Goal: Transaction & Acquisition: Purchase product/service

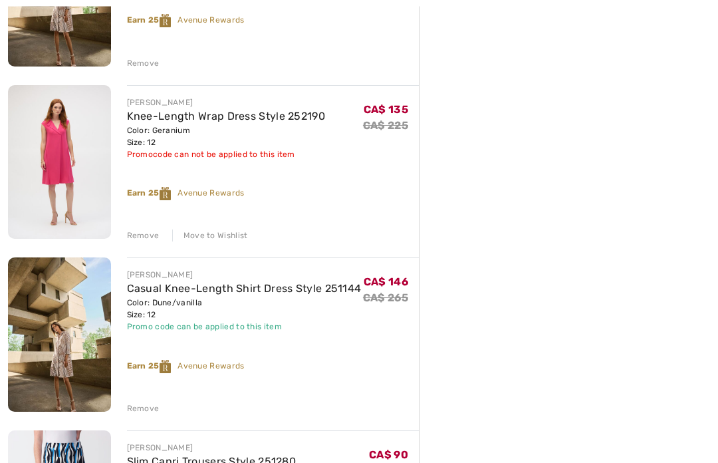
scroll to position [976, 0]
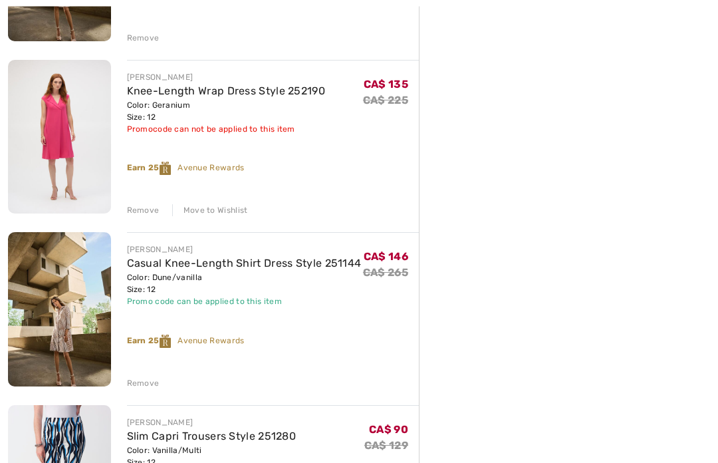
click at [226, 210] on div "Move to Wishlist" at bounding box center [210, 211] width 76 height 12
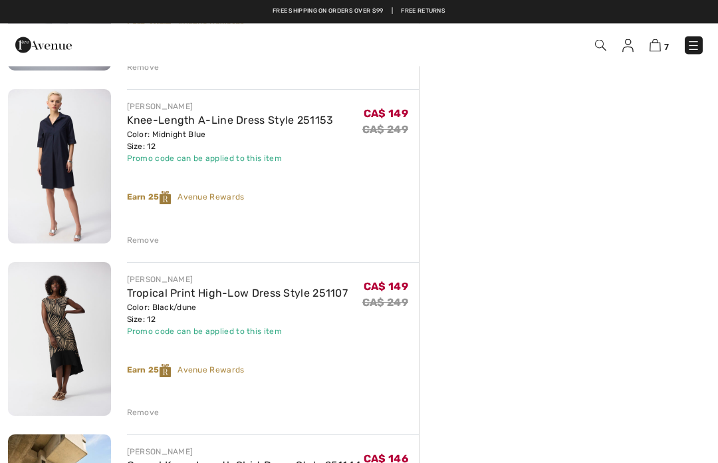
scroll to position [389, 0]
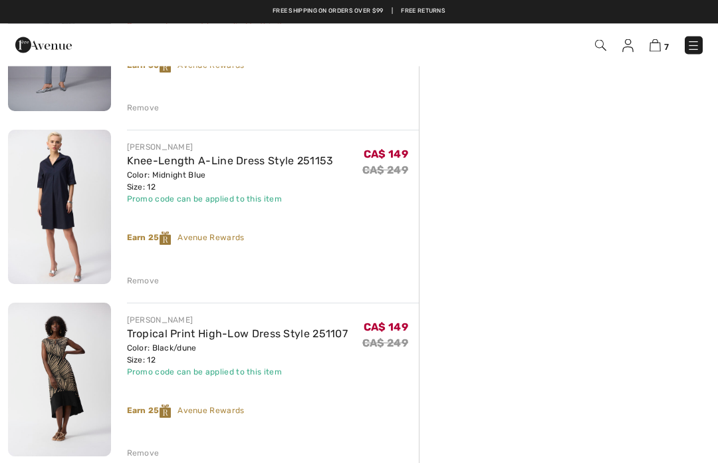
click at [695, 46] on img at bounding box center [693, 45] width 13 height 13
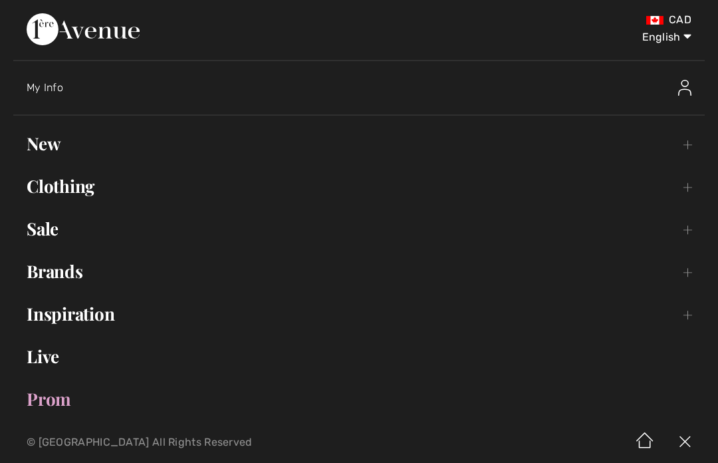
click at [31, 228] on link "Sale Toggle submenu" at bounding box center [358, 228] width 691 height 29
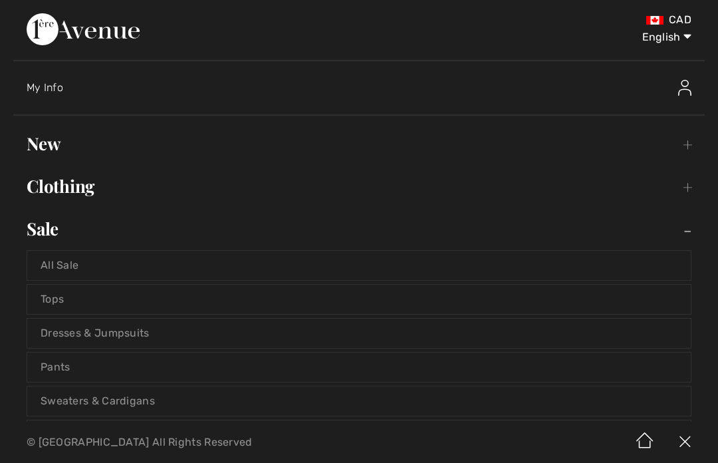
click at [68, 266] on link "All Sale" at bounding box center [358, 265] width 663 height 29
click at [73, 261] on link "All Sale" at bounding box center [358, 265] width 663 height 29
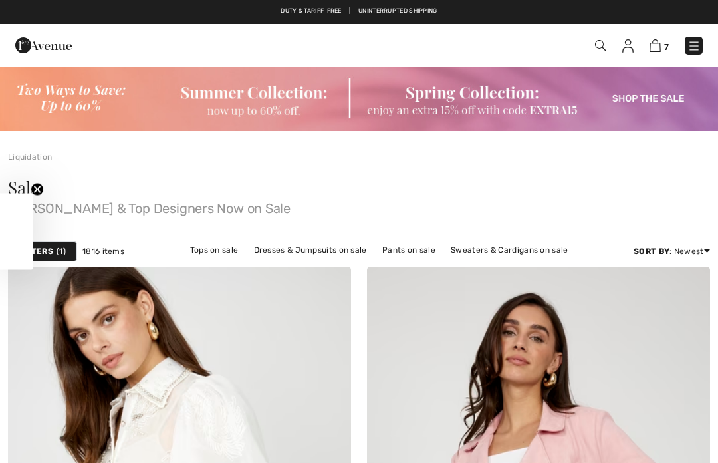
checkbox input "true"
click at [33, 242] on div "Get 15% off Close teaser" at bounding box center [16, 231] width 33 height 76
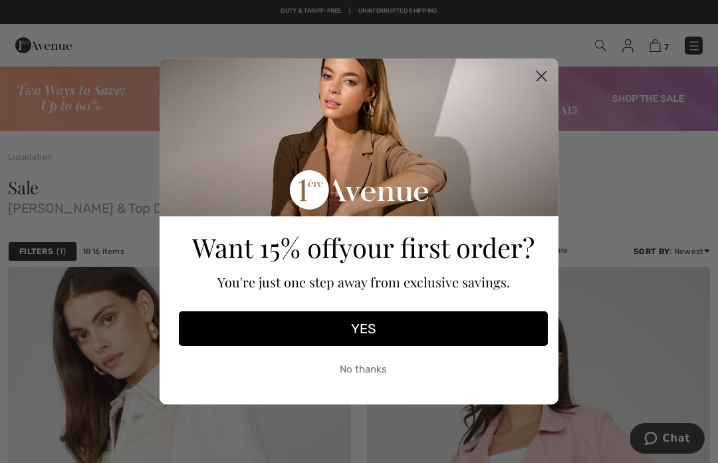
click at [541, 80] on circle "Close dialog" at bounding box center [541, 76] width 22 height 22
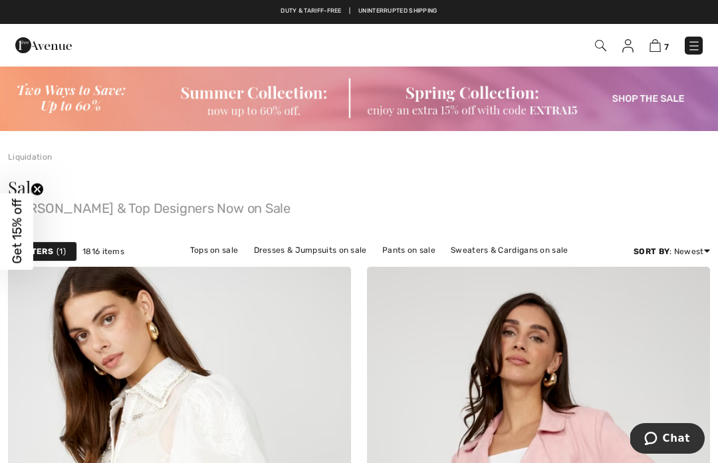
click at [61, 256] on span "1" at bounding box center [61, 251] width 9 height 12
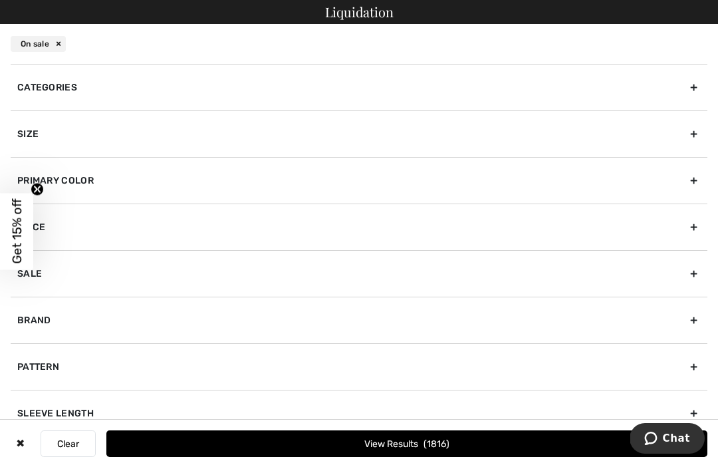
click at [100, 326] on div "Brand" at bounding box center [359, 319] width 697 height 47
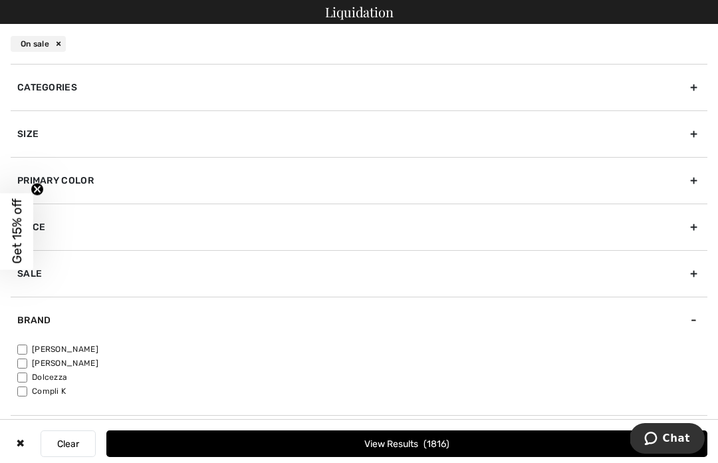
click at [9, 350] on div "Categories Dresses & Jumpsuits Jackets & Blazers Outerwear Pants Skirts Sweater…" at bounding box center [359, 263] width 718 height 399
click at [27, 344] on input"] "[PERSON_NAME]" at bounding box center [22, 349] width 10 height 10
checkbox input"] "true"
click at [237, 455] on button "View Results 1393" at bounding box center [406, 443] width 601 height 27
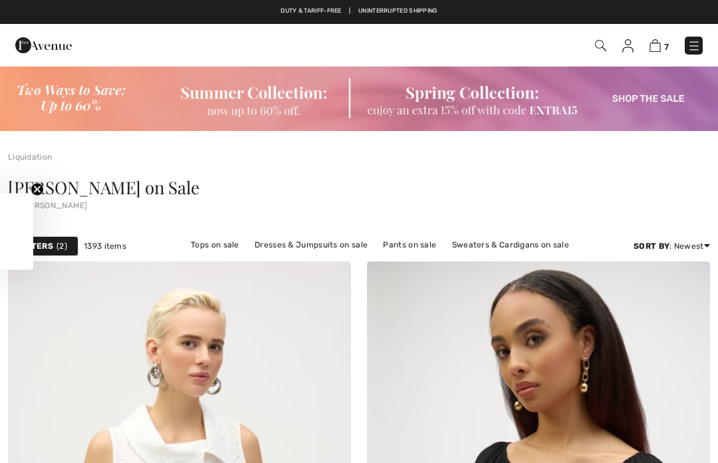
checkbox input "true"
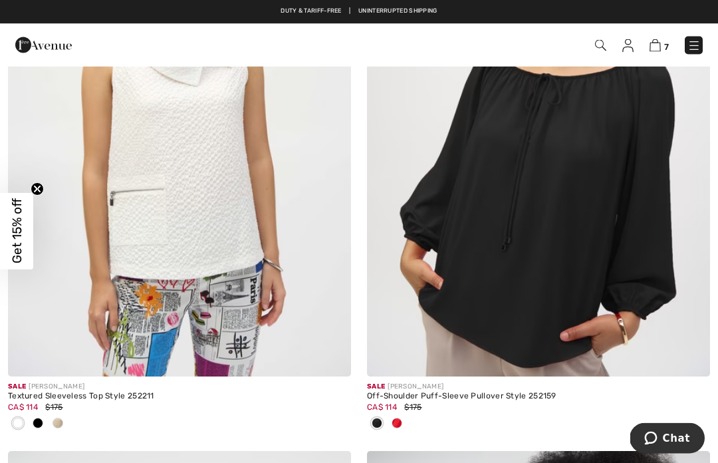
scroll to position [399, 0]
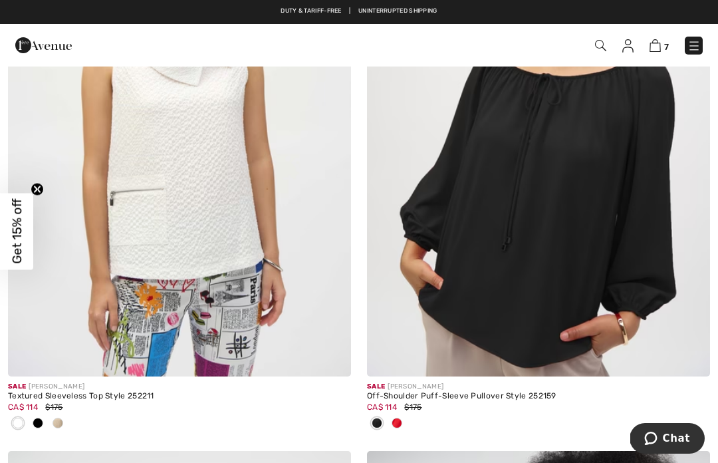
click at [595, 47] on img at bounding box center [600, 45] width 11 height 11
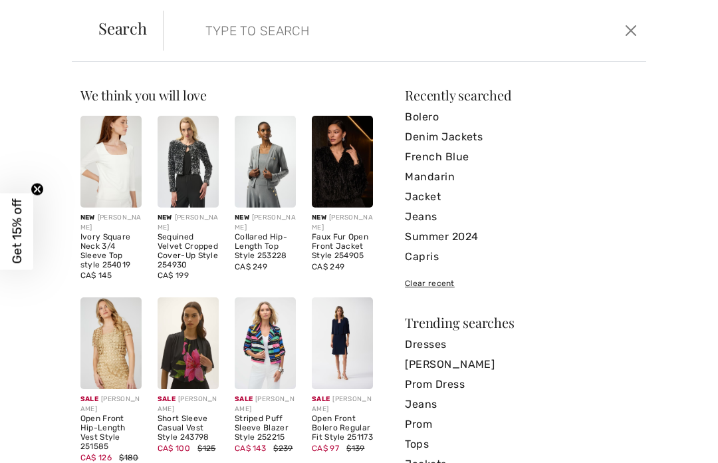
click at [445, 31] on input "search" at bounding box center [355, 31] width 320 height 40
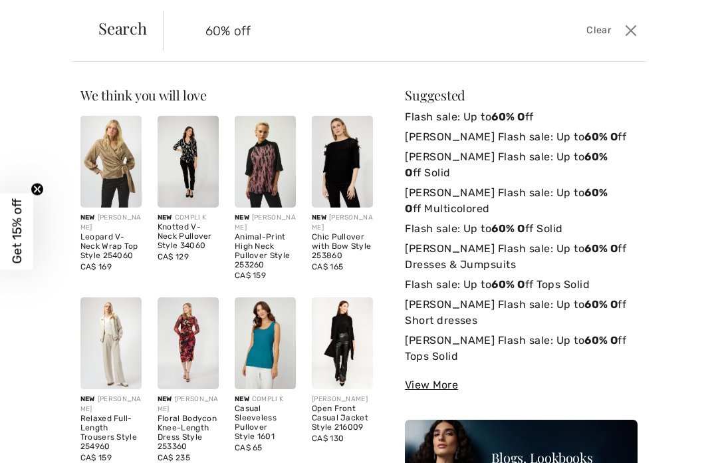
type input "60% off"
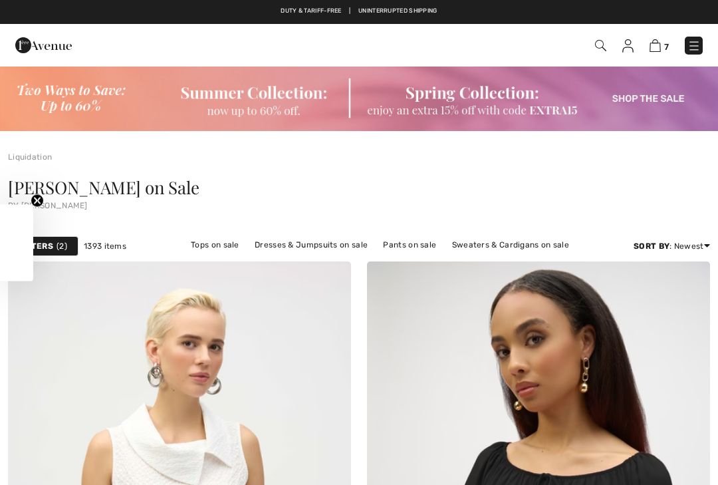
scroll to position [388, 0]
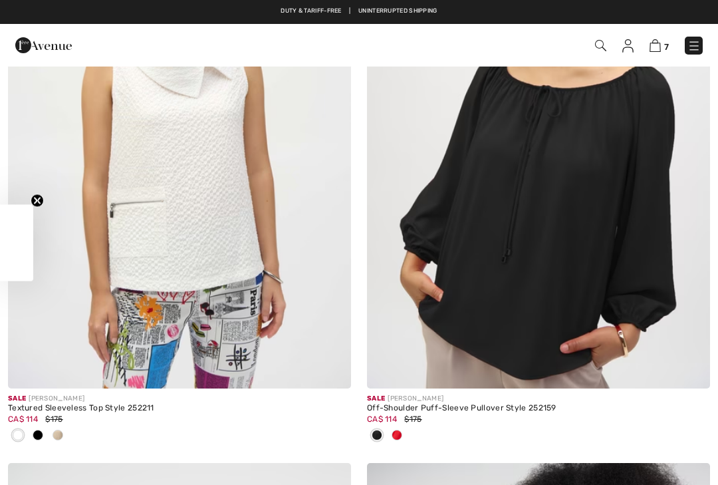
checkbox input "true"
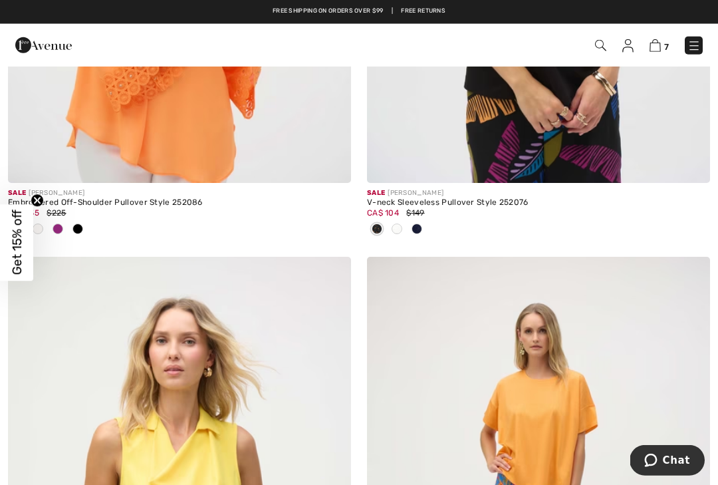
scroll to position [8974, 0]
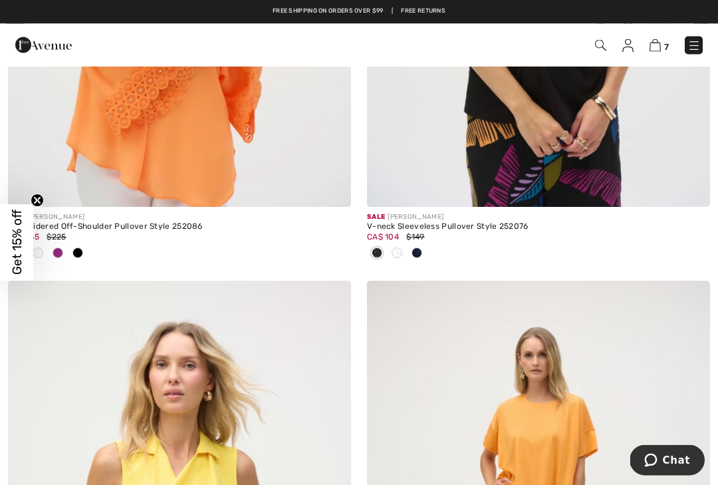
click at [604, 47] on img at bounding box center [600, 45] width 11 height 11
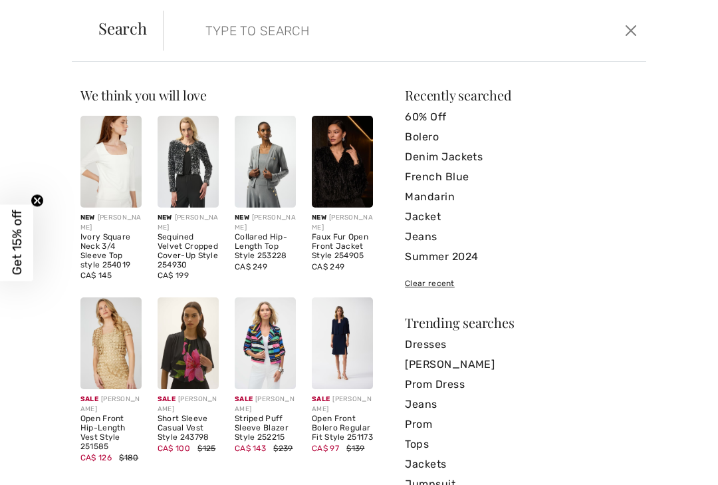
scroll to position [11123, 0]
